Goal: Use online tool/utility: Utilize a website feature to perform a specific function

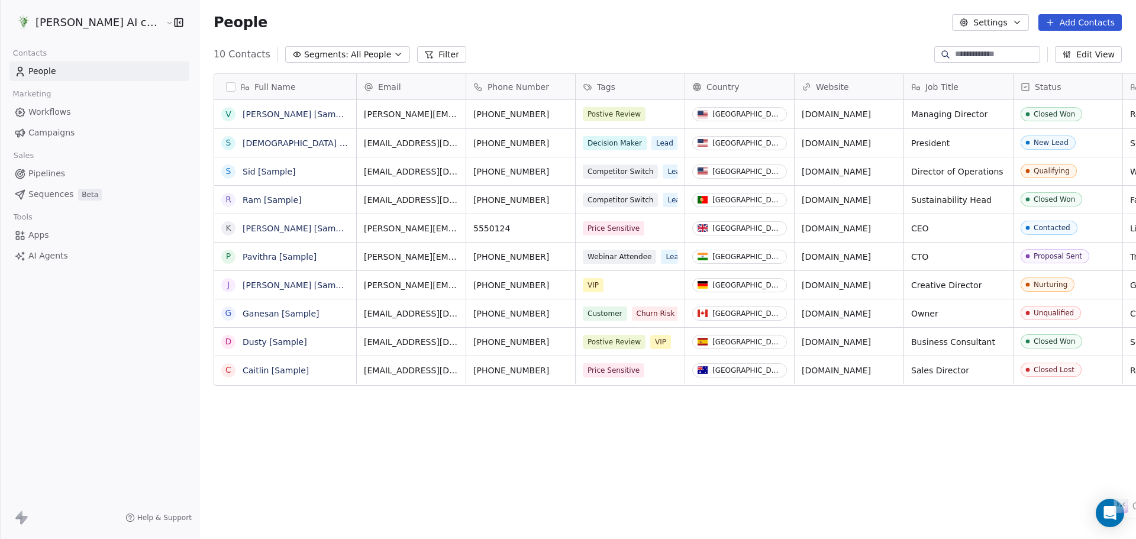
scroll to position [465, 952]
click at [56, 23] on html "[PERSON_NAME] AI consulting Contacts People Marketing Workflows Campaigns Sales…" at bounding box center [568, 269] width 1136 height 539
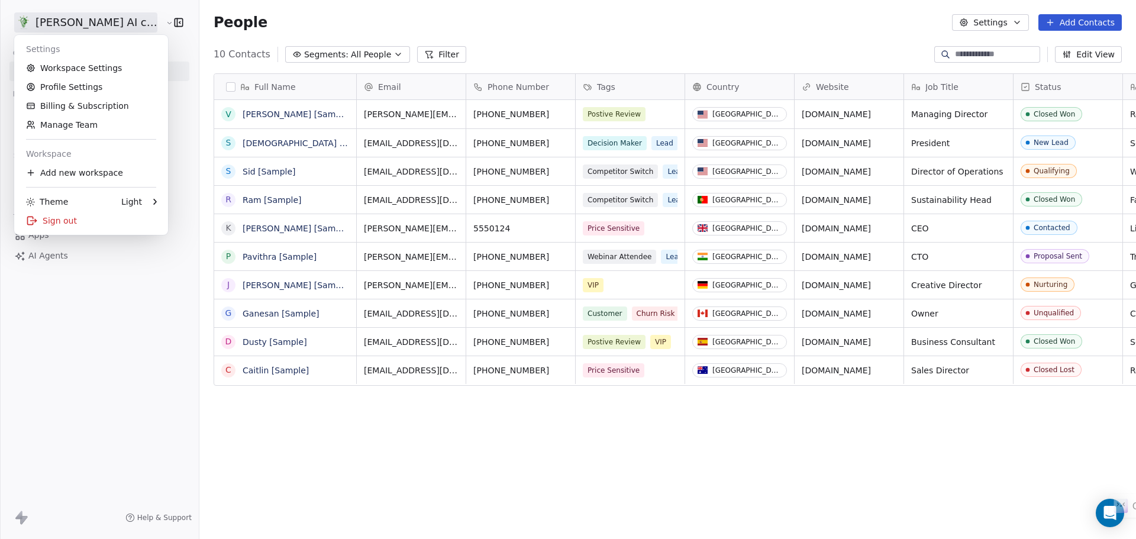
click at [93, 404] on html "[PERSON_NAME] AI consulting Contacts People Marketing Workflows Campaigns Sales…" at bounding box center [568, 269] width 1136 height 539
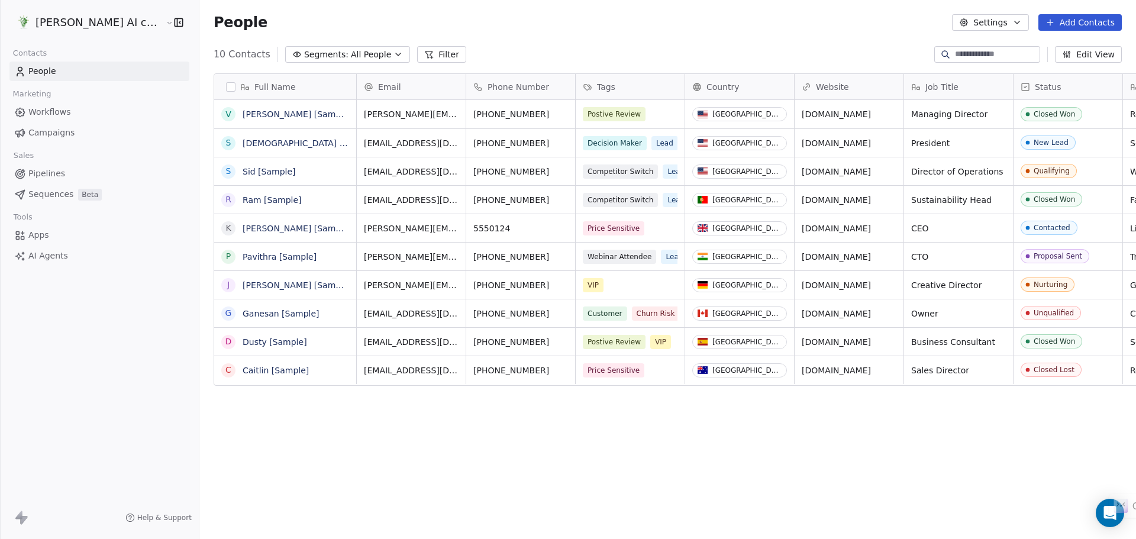
click at [44, 250] on span "AI Agents" at bounding box center [48, 256] width 40 height 12
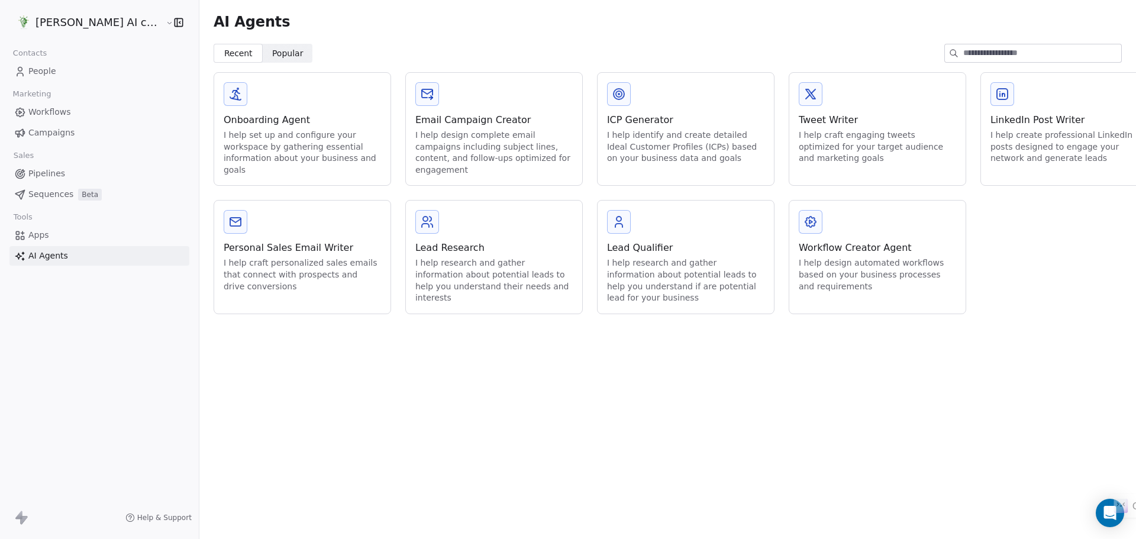
click at [486, 117] on div "Email Campaign Creator" at bounding box center [493, 120] width 157 height 14
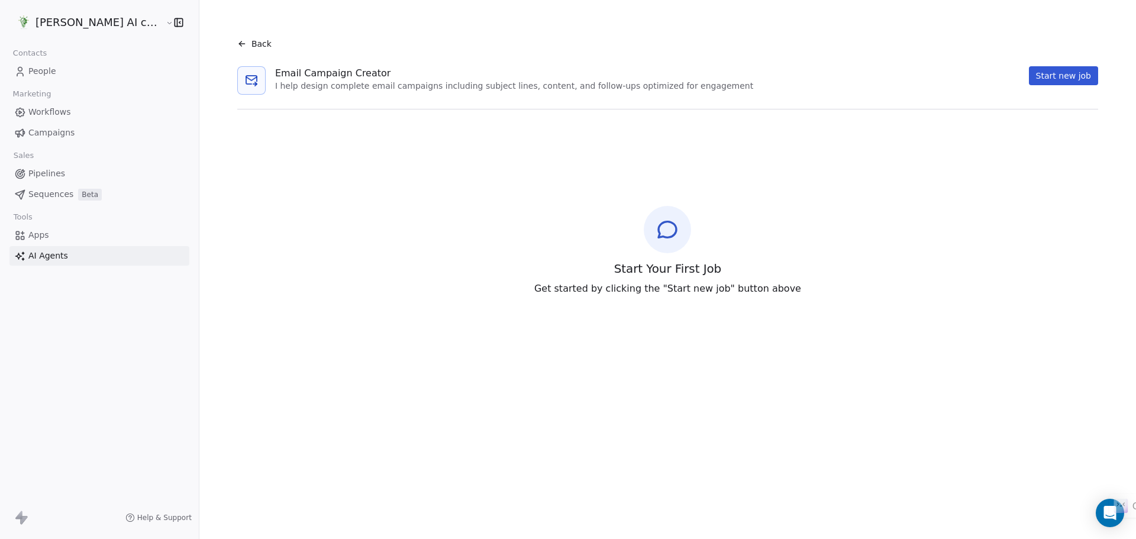
click at [660, 238] on icon at bounding box center [667, 230] width 24 height 24
click at [1039, 75] on button "Start new job" at bounding box center [1063, 75] width 69 height 19
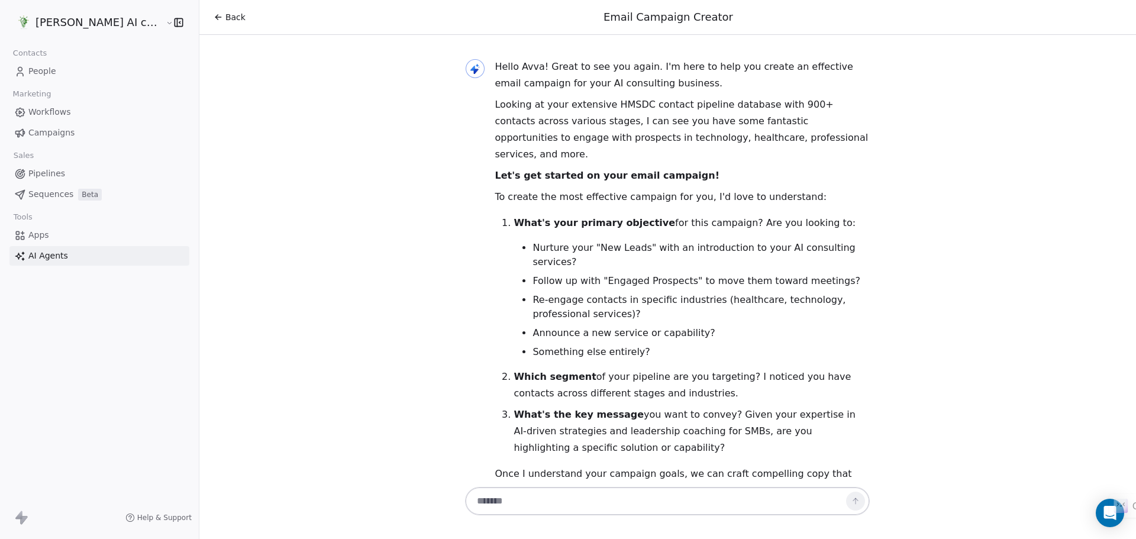
scroll to position [45, 0]
